Goal: Task Accomplishment & Management: Use online tool/utility

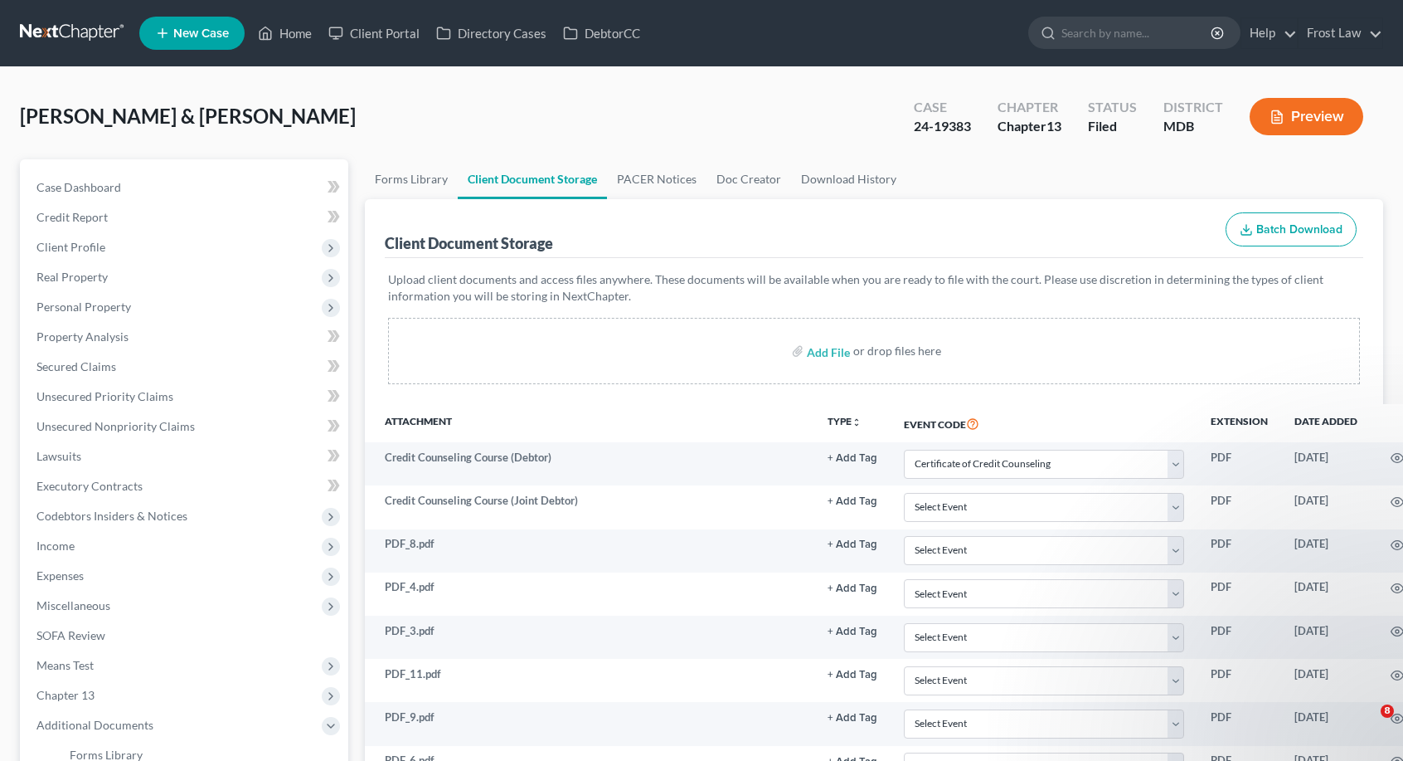
select select "14"
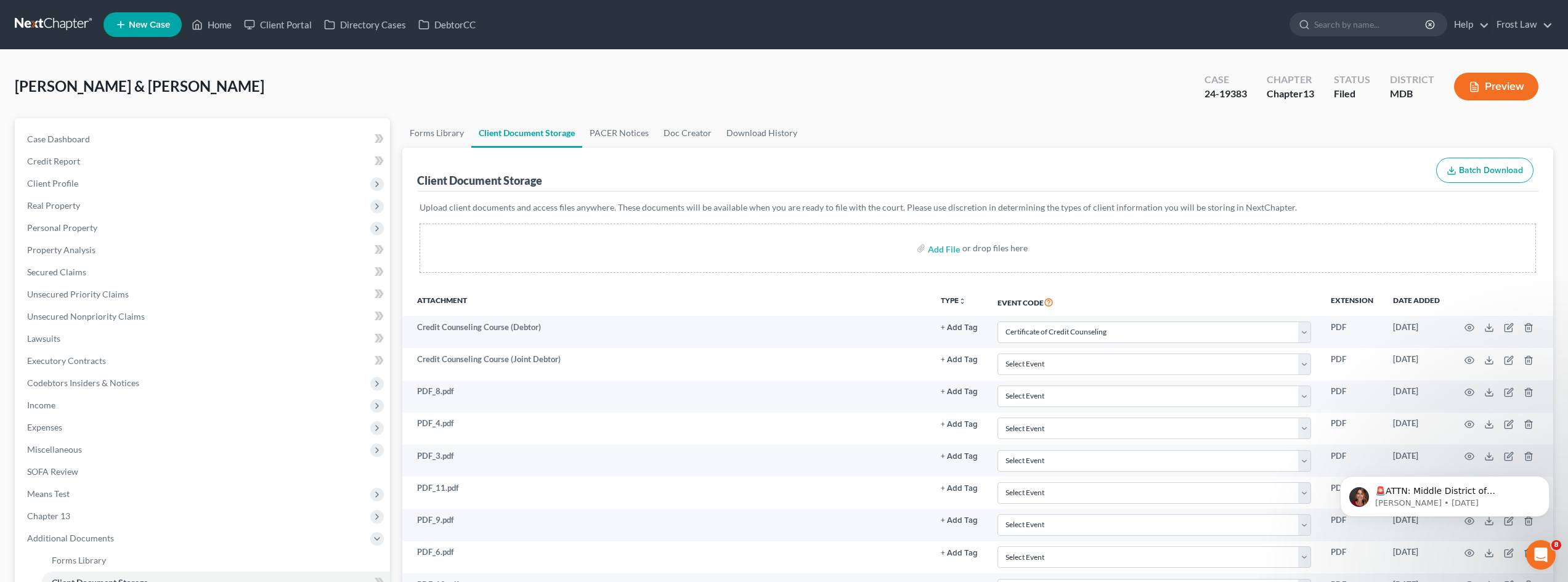
click at [61, 23] on link at bounding box center [54, 24] width 79 height 22
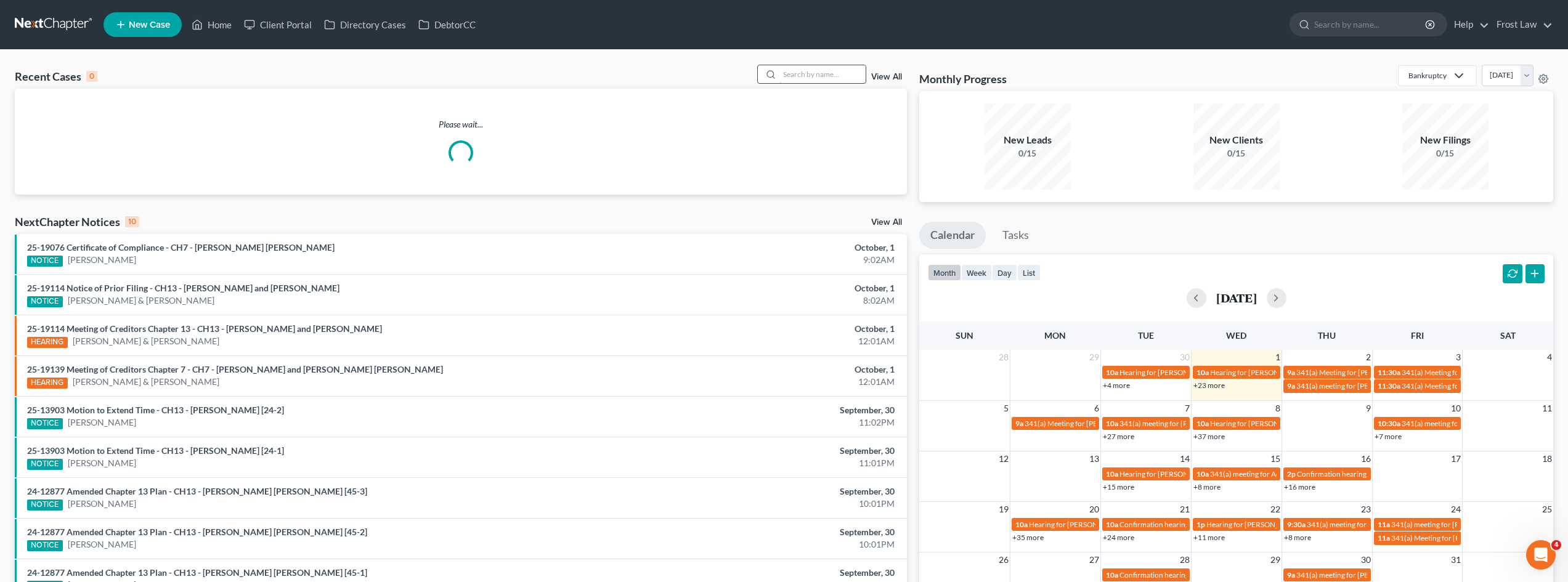
click at [816, 81] on input "search" at bounding box center [822, 74] width 86 height 18
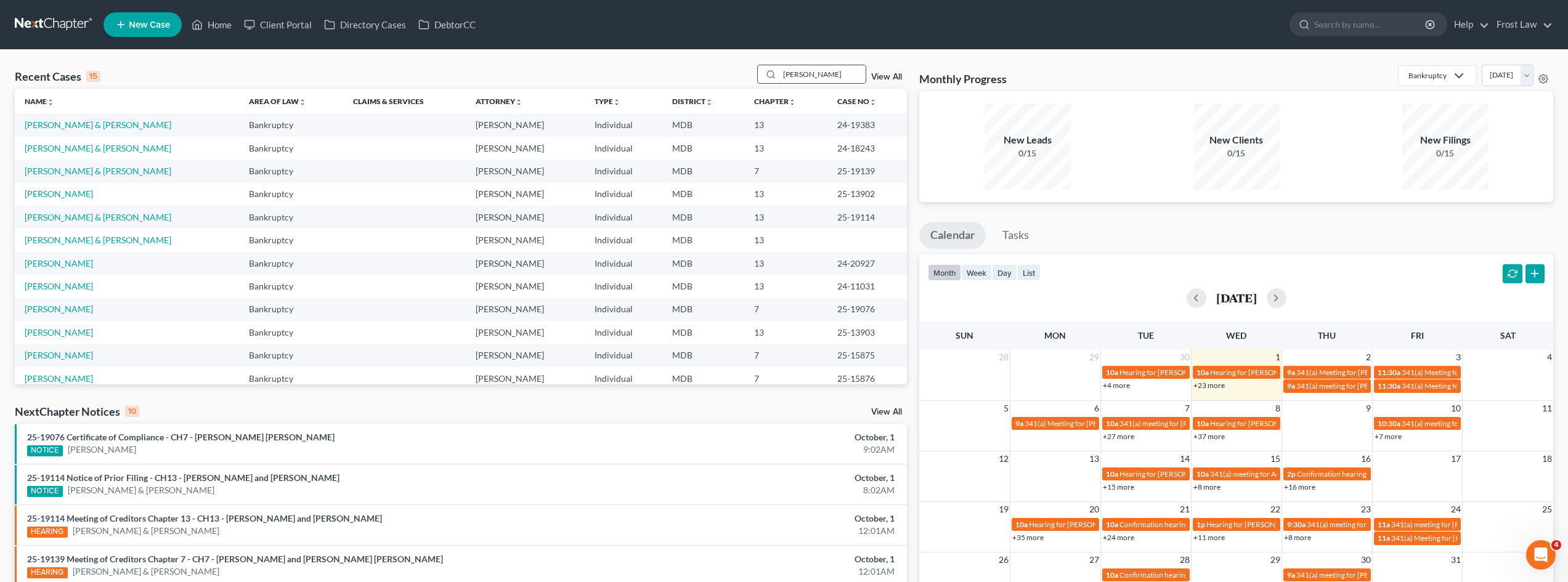
type input "[PERSON_NAME]"
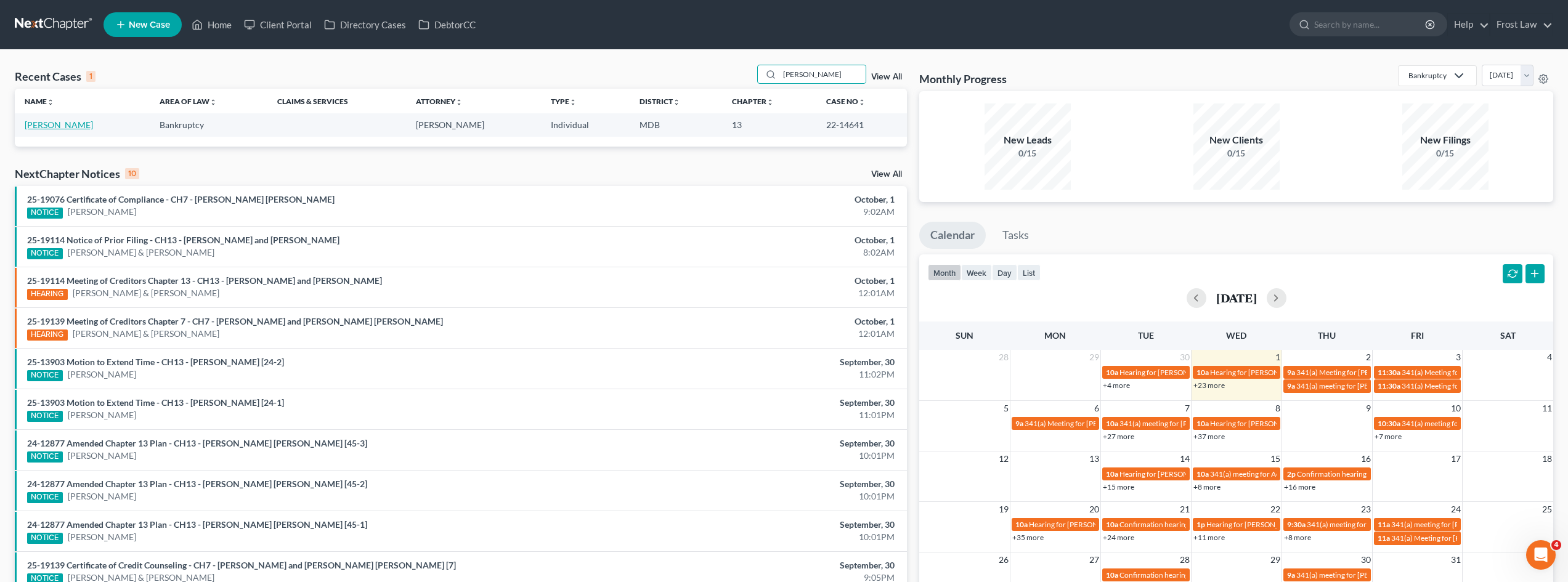
click at [71, 124] on link "[PERSON_NAME]" at bounding box center [59, 125] width 68 height 10
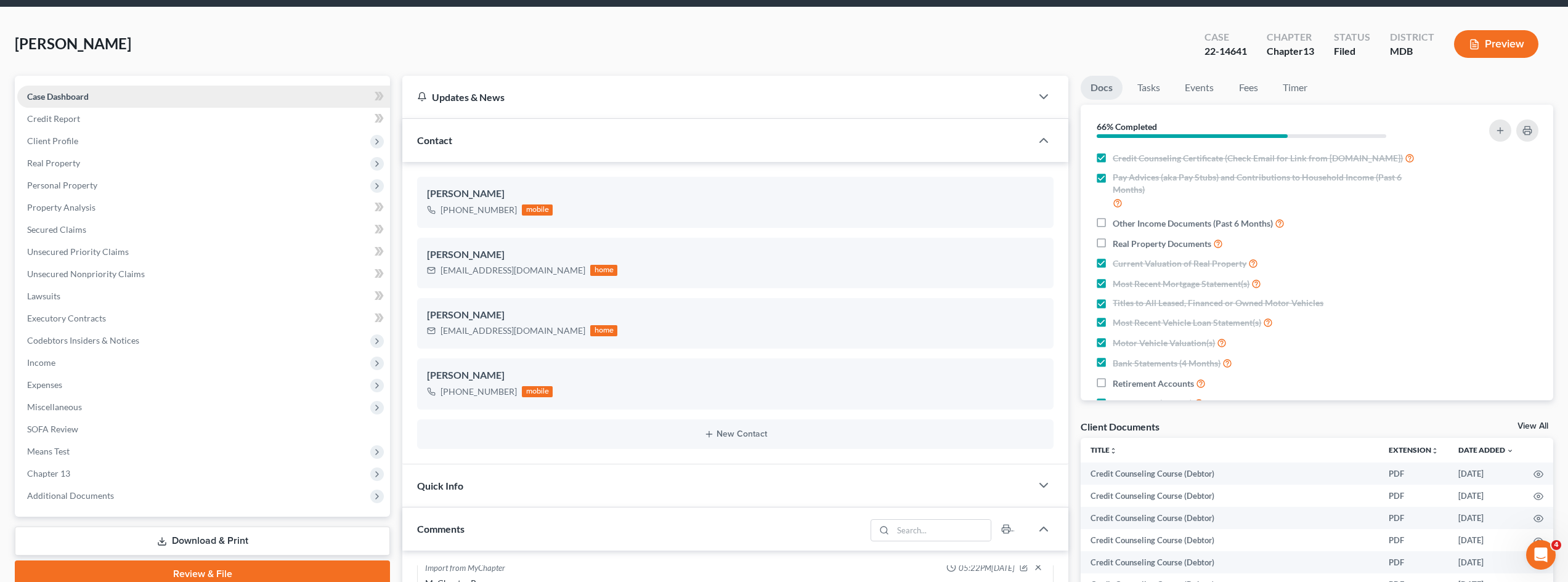
scroll to position [62, 0]
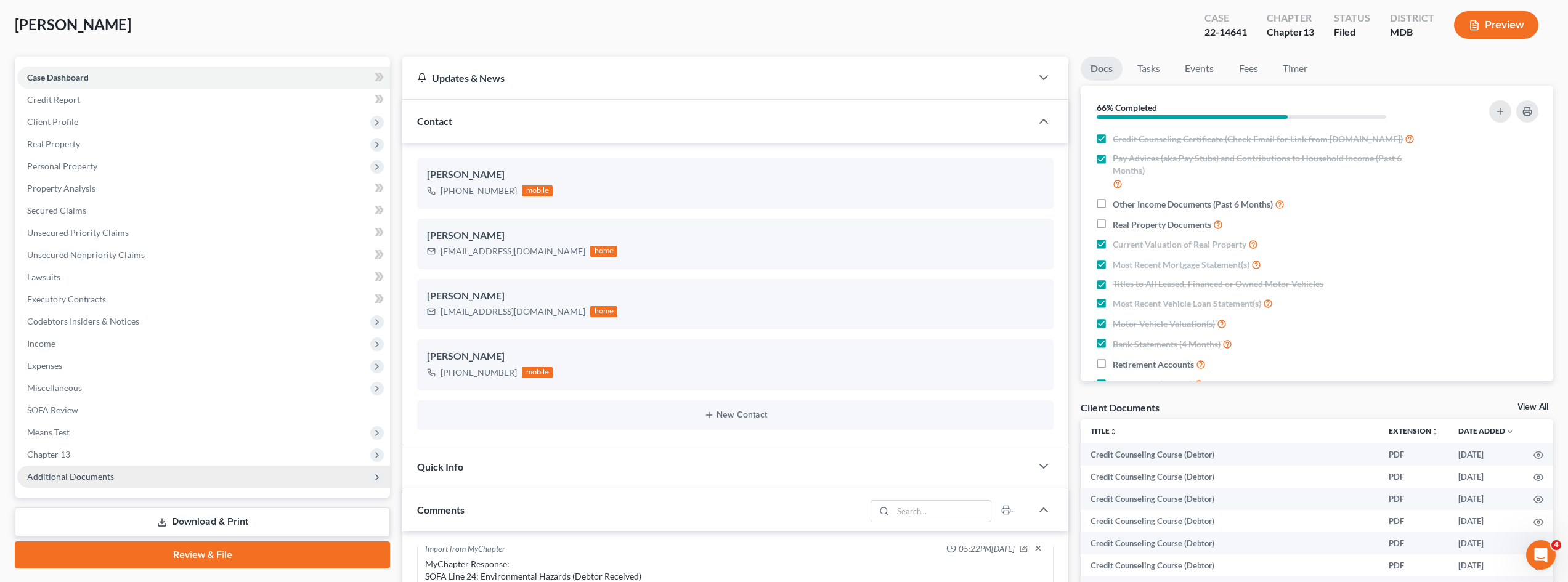
click at [88, 474] on span "Additional Documents" at bounding box center [70, 476] width 87 height 10
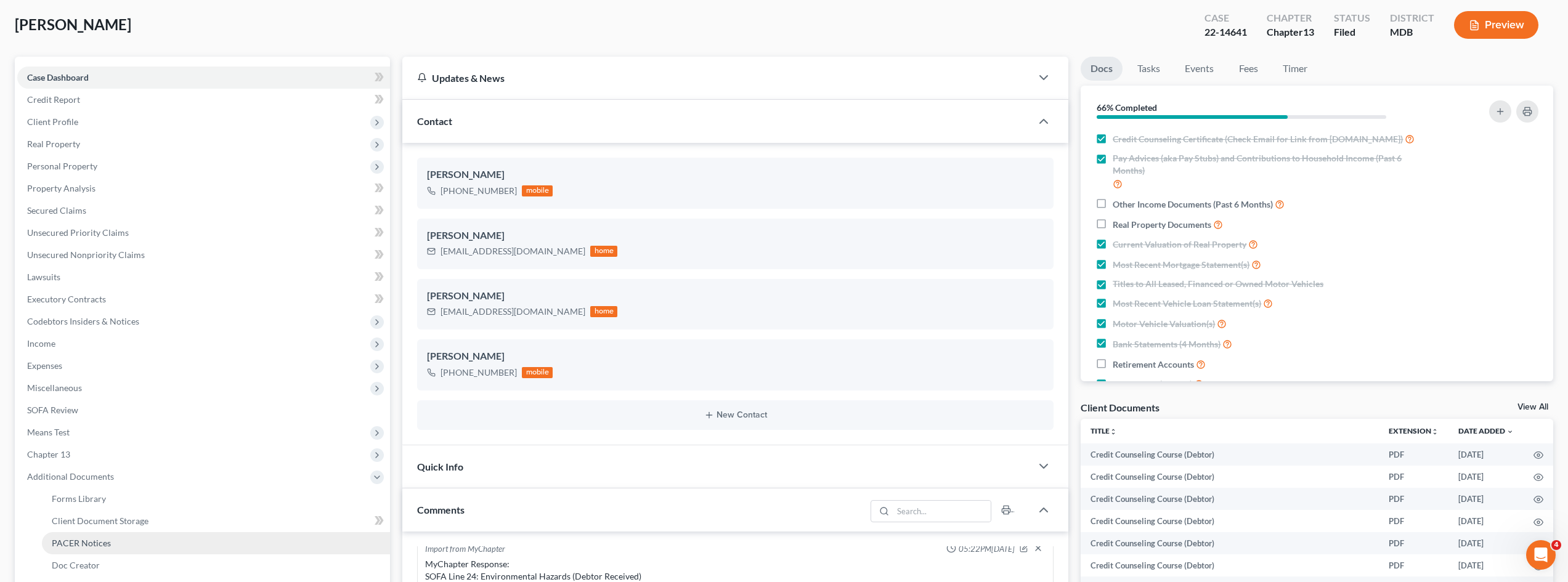
click at [91, 538] on span "PACER Notices" at bounding box center [82, 543] width 59 height 10
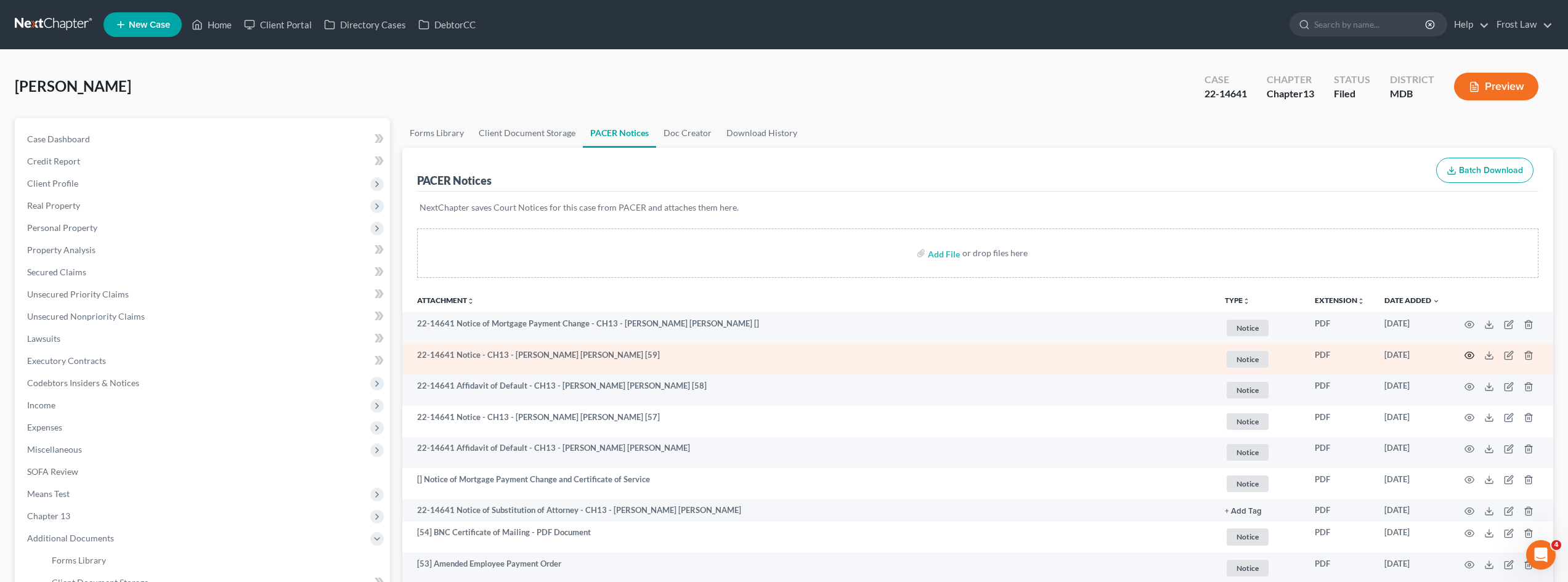
click at [1465, 352] on icon "button" at bounding box center [1468, 355] width 10 height 10
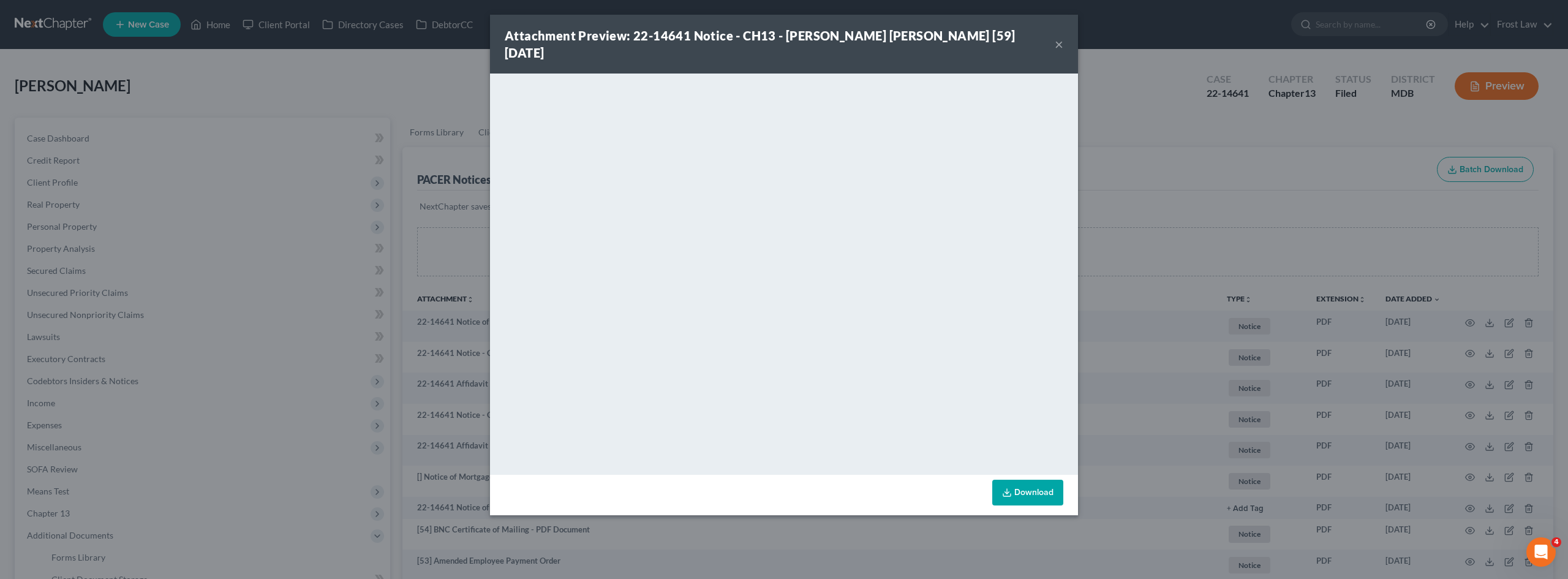
click at [1058, 38] on button "×" at bounding box center [1059, 44] width 9 height 15
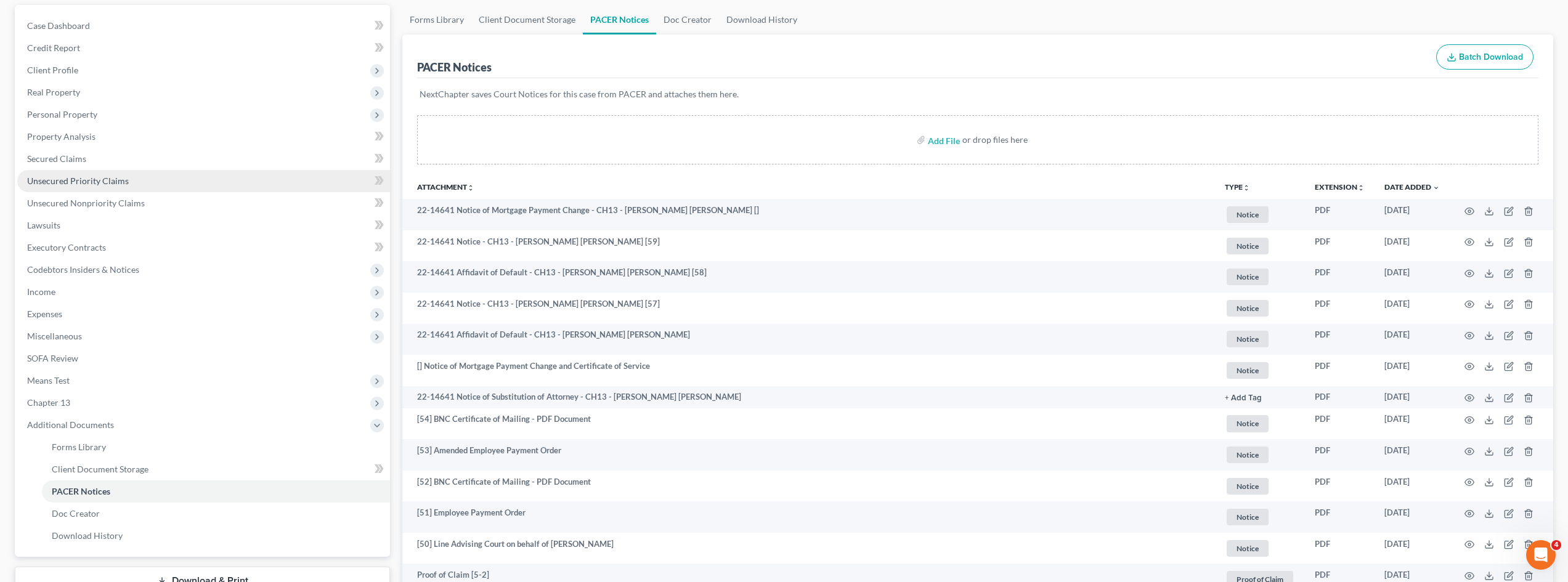
scroll to position [123, 0]
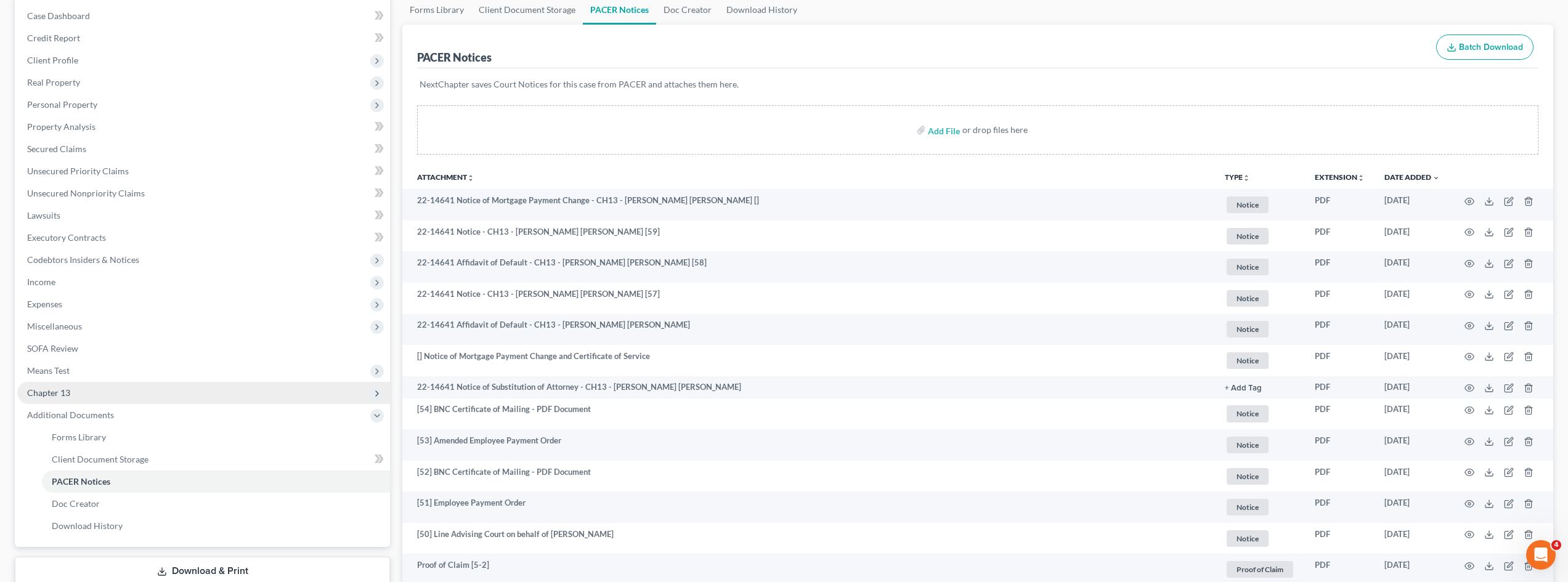
click at [92, 391] on span "Chapter 13" at bounding box center [204, 393] width 373 height 22
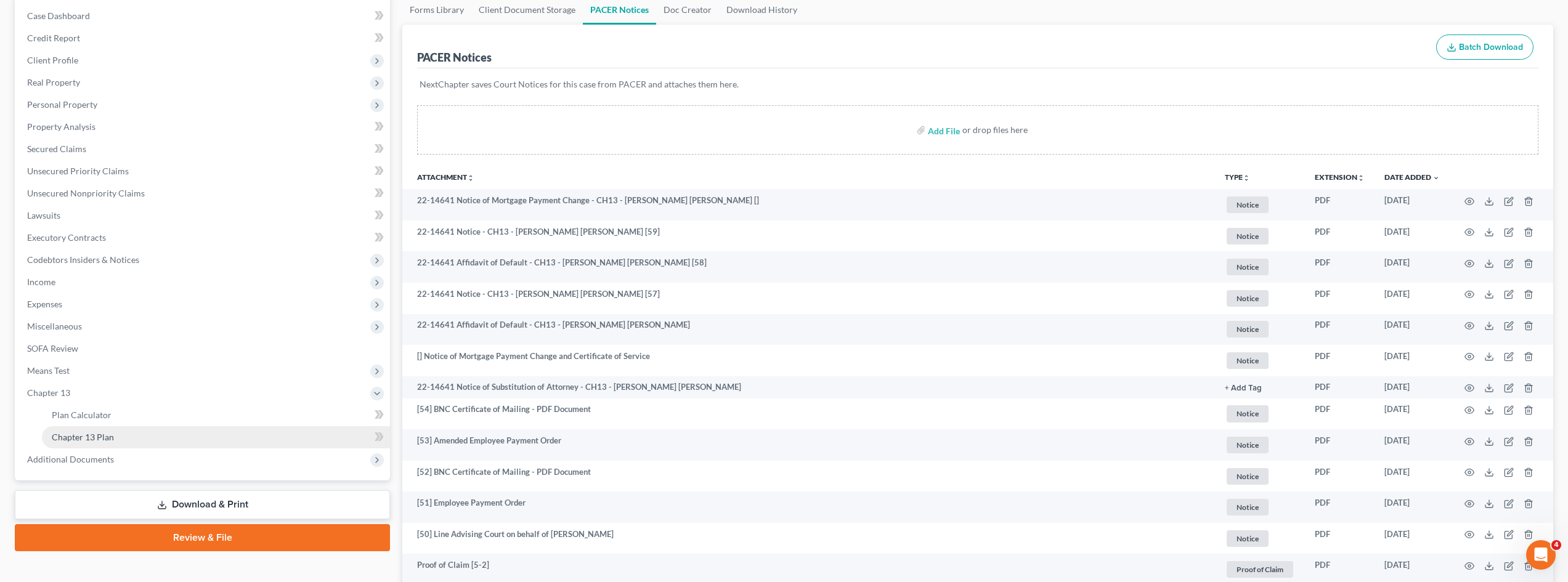
click at [97, 435] on span "Chapter 13 Plan" at bounding box center [83, 436] width 62 height 10
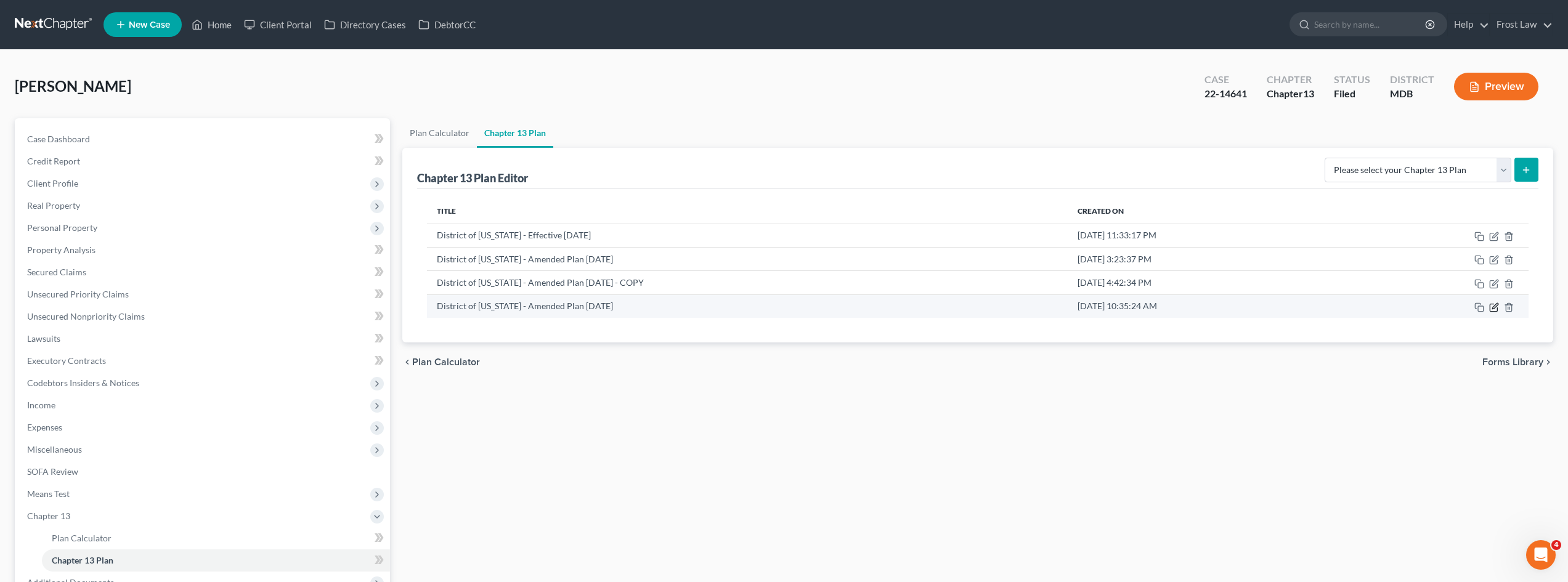
click at [1497, 307] on icon "button" at bounding box center [1494, 307] width 10 height 10
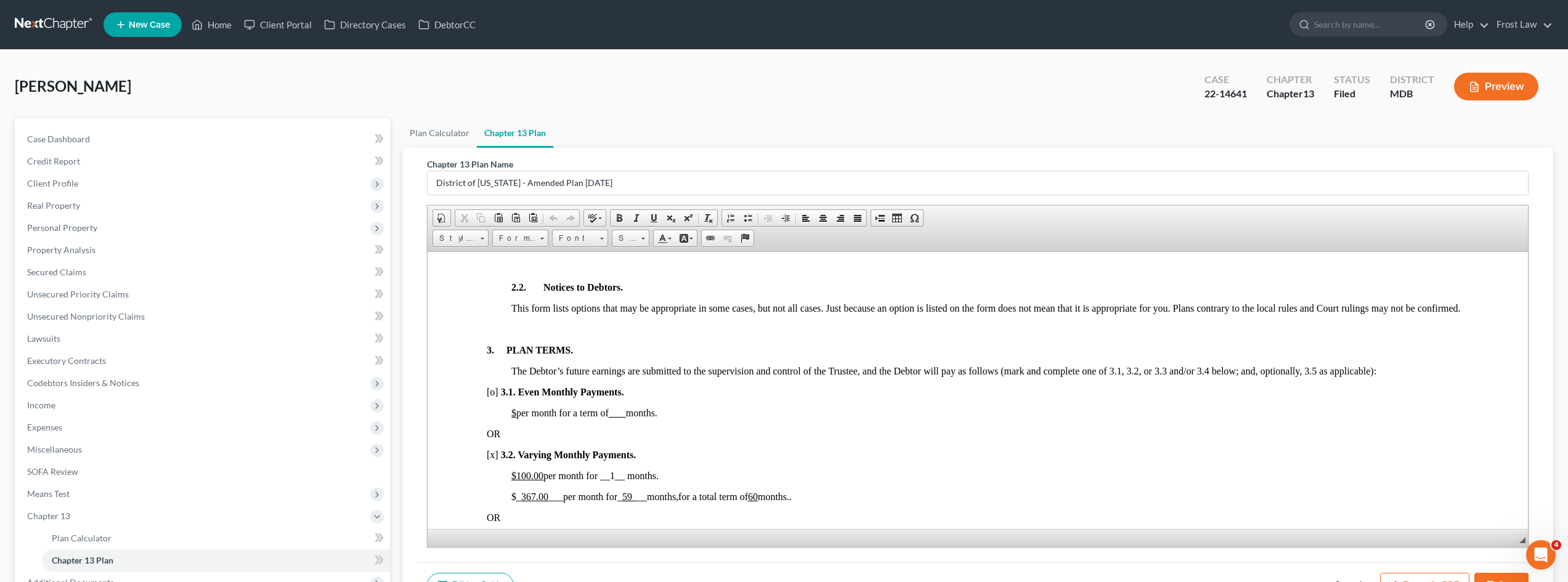
scroll to position [677, 0]
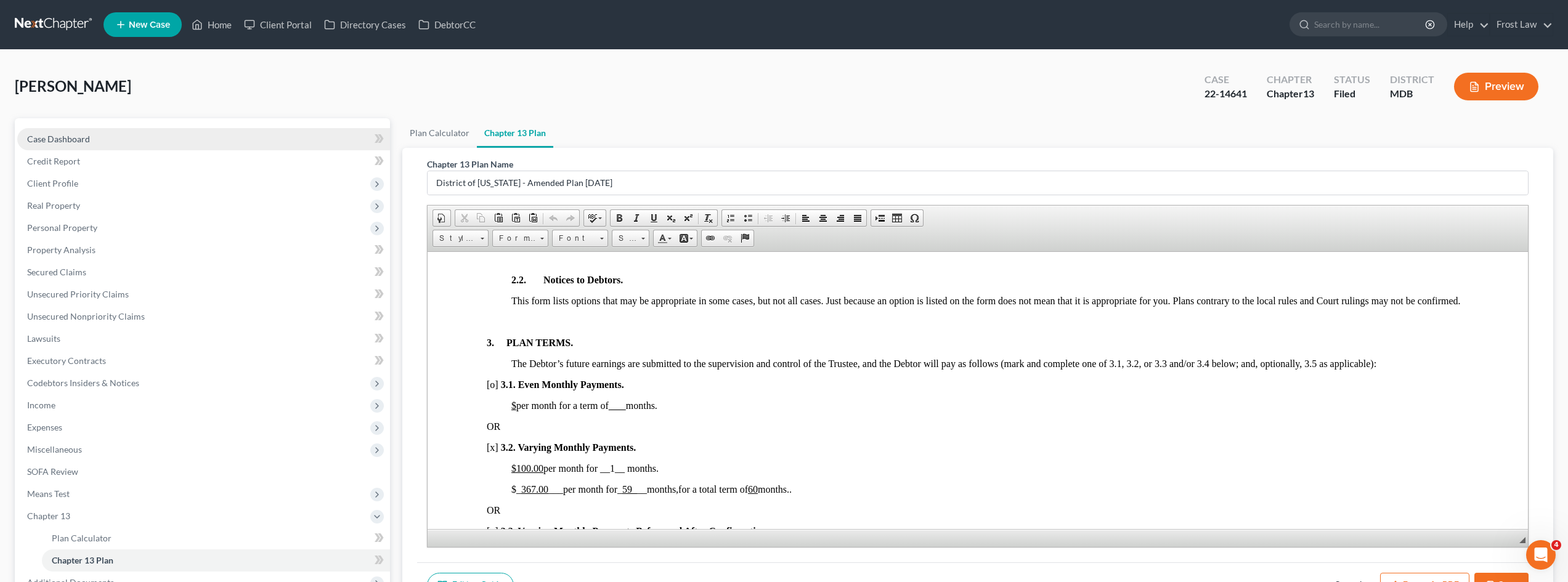
click at [74, 137] on span "Case Dashboard" at bounding box center [58, 139] width 63 height 10
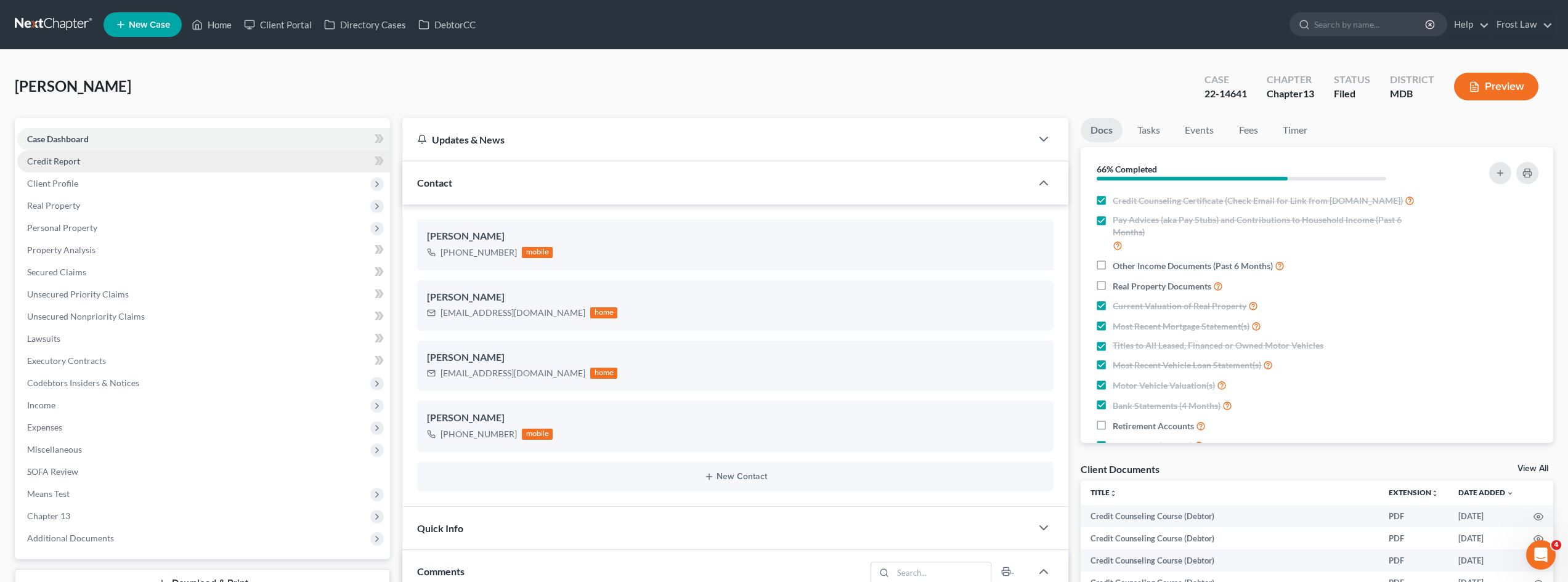
scroll to position [485, 0]
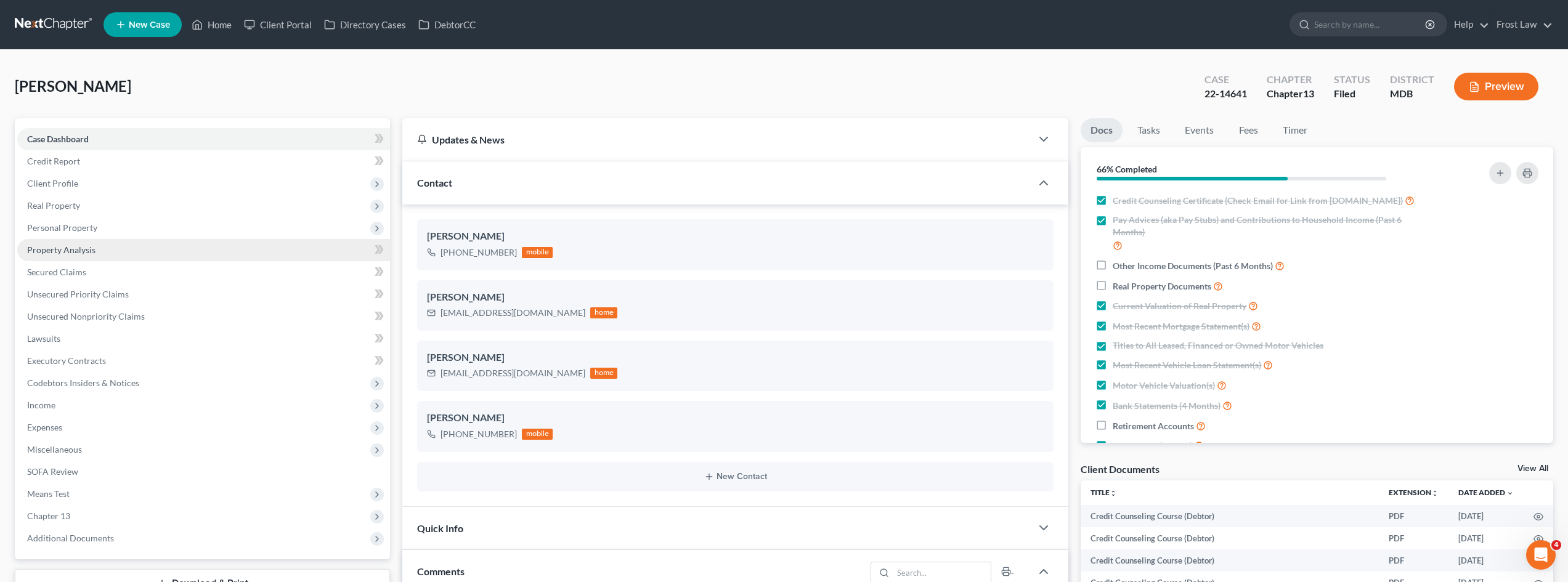
click at [103, 252] on link "Property Analysis" at bounding box center [204, 250] width 373 height 22
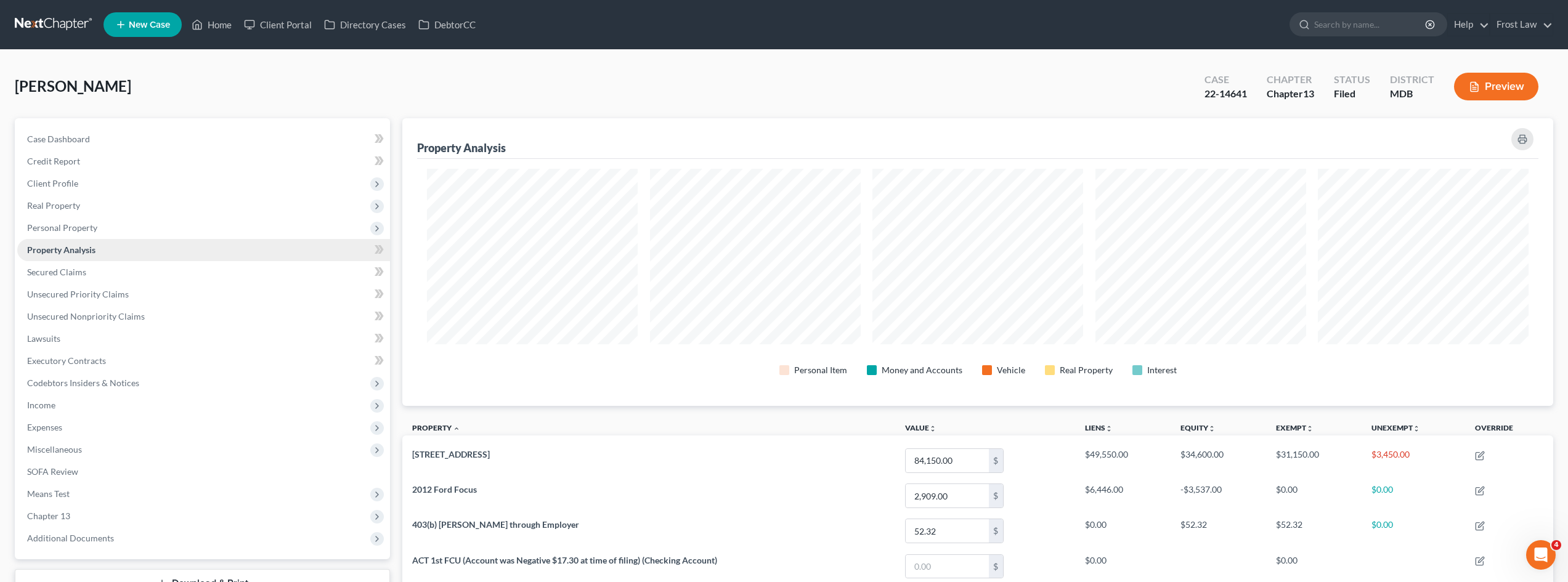
scroll to position [287, 1151]
